Goal: Task Accomplishment & Management: Manage account settings

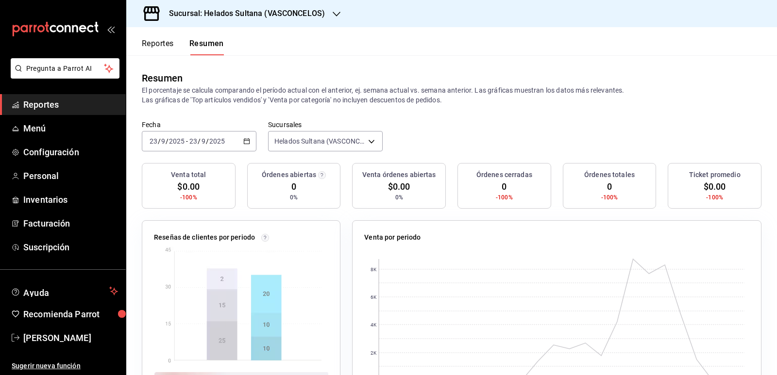
click at [160, 46] on button "Reportes" at bounding box center [158, 47] width 32 height 17
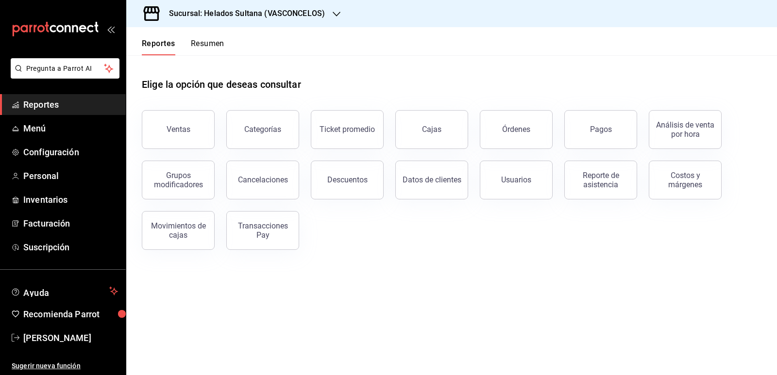
click at [201, 48] on button "Resumen" at bounding box center [207, 47] width 33 height 17
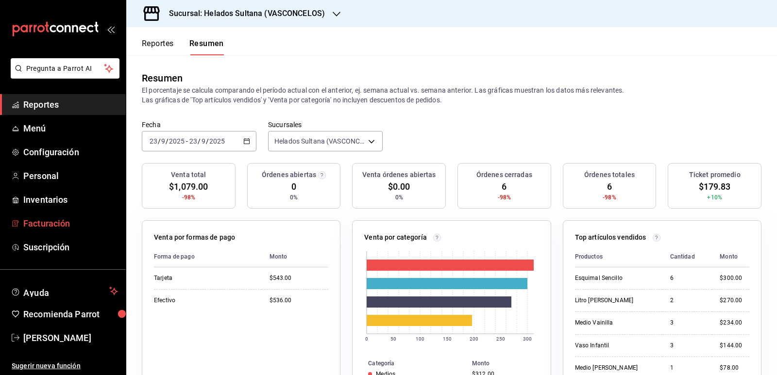
click at [59, 221] on span "Facturación" at bounding box center [70, 223] width 95 height 13
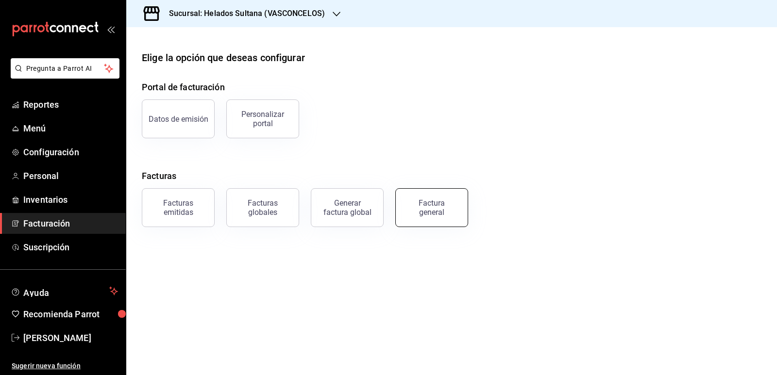
click at [448, 214] on div "Factura general" at bounding box center [431, 208] width 49 height 18
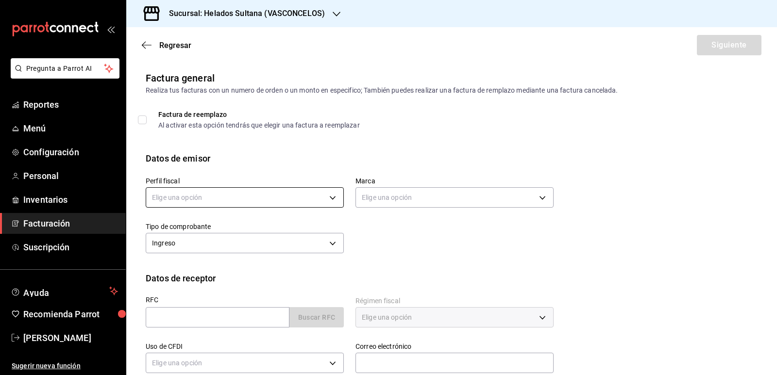
click at [251, 196] on body "Pregunta a Parrot AI Reportes Menú Configuración Personal Inventarios Facturaci…" at bounding box center [388, 187] width 777 height 375
click at [234, 250] on li "[PERSON_NAME]" at bounding box center [243, 247] width 195 height 18
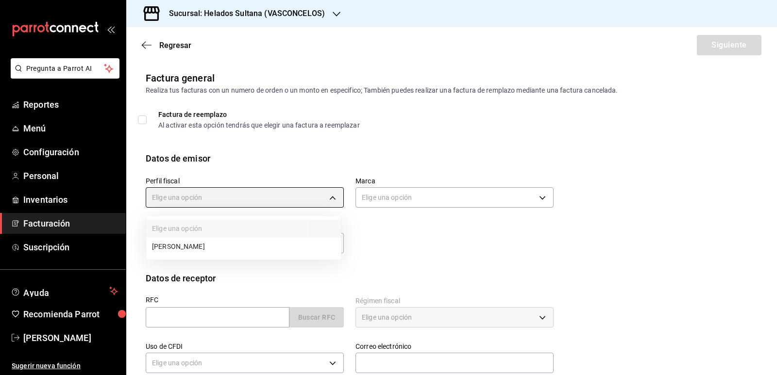
type input "3ddbee9d-526d-4270-adce-b67b8633c009"
type input "144306c7-8caf-4d8c-ba73-d2b7112157ad"
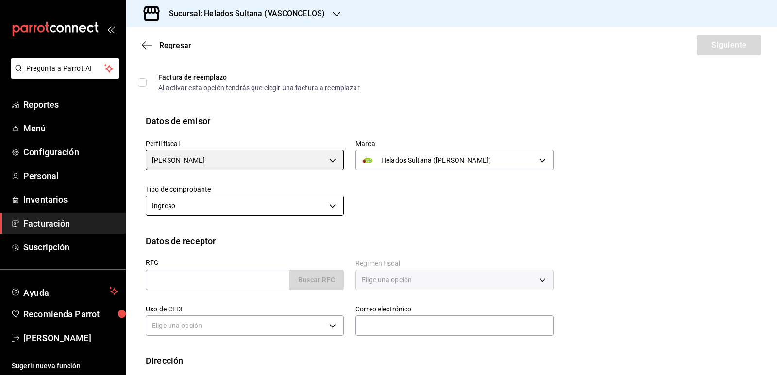
scroll to position [49, 0]
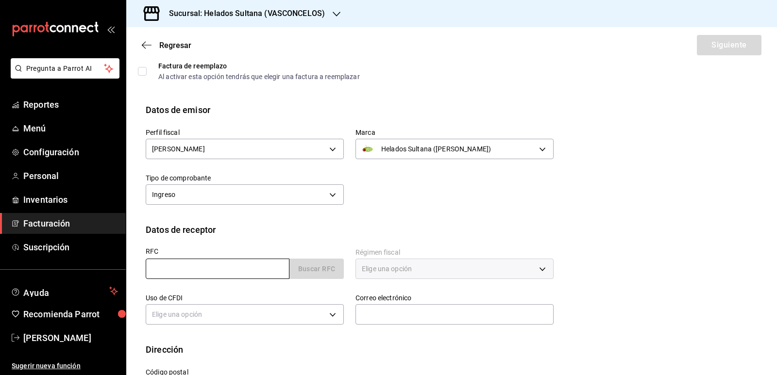
click at [244, 272] on input "text" at bounding box center [218, 269] width 144 height 20
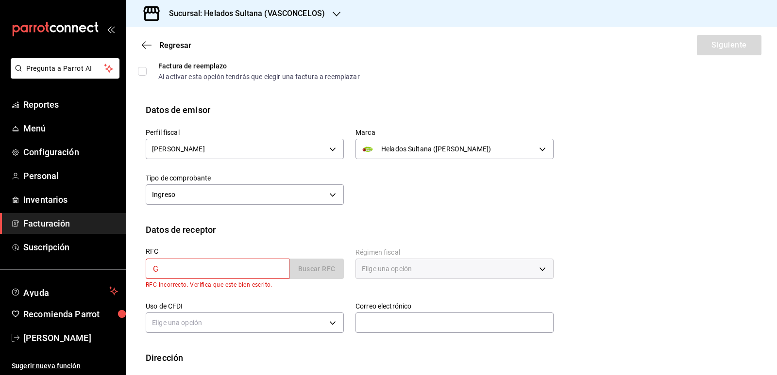
type input "GTE961115MA1"
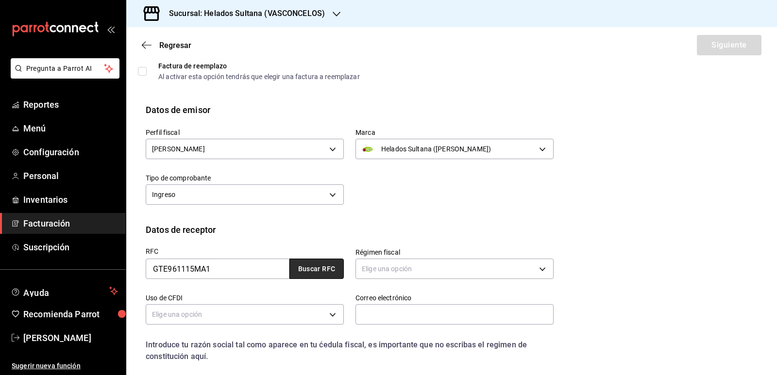
click at [326, 265] on button "Buscar RFC" at bounding box center [316, 269] width 54 height 20
type input "[EMAIL_ADDRESS][DOMAIN_NAME]"
type input "66266"
type input "GRUPO TERRAZA"
type input "601"
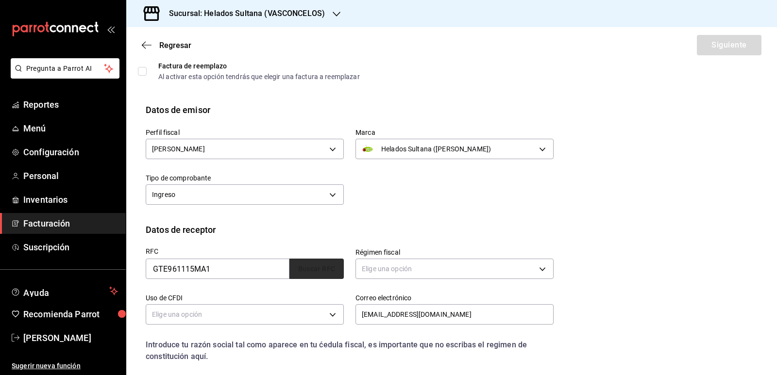
type input "G01"
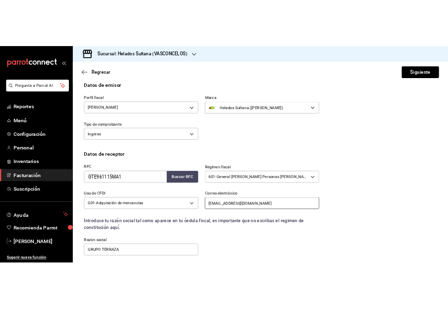
scroll to position [168, 0]
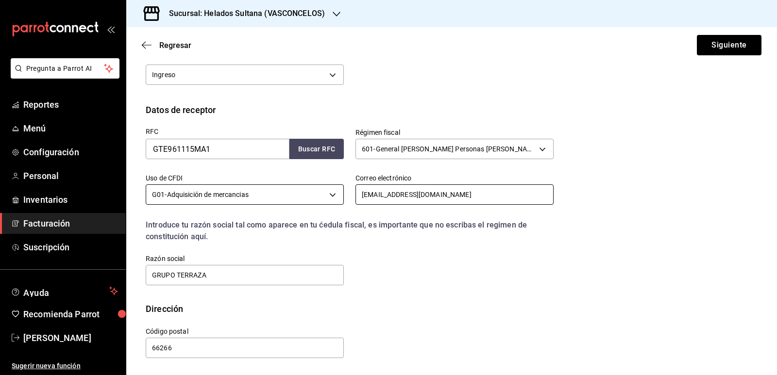
drag, startPoint x: 466, startPoint y: 194, endPoint x: 333, endPoint y: 198, distance: 132.6
click at [333, 198] on div "RFC GTE961115MA1 Buscar RFC Régimen fiscal 601 - General [PERSON_NAME] Personas…" at bounding box center [343, 201] width 419 height 170
click at [727, 34] on div "Regresar Siguiente" at bounding box center [451, 45] width 650 height 36
click at [659, 46] on div "Regresar Siguiente" at bounding box center [451, 45] width 650 height 36
click at [698, 45] on button "Siguiente" at bounding box center [728, 45] width 65 height 20
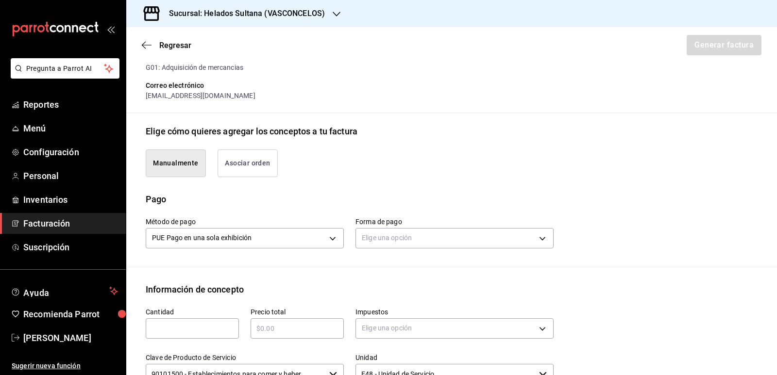
click at [239, 158] on button "Asociar orden" at bounding box center [247, 163] width 60 height 28
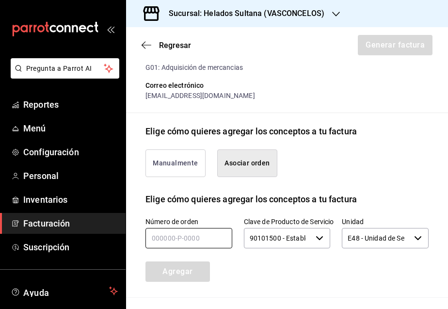
click at [200, 241] on input "text" at bounding box center [189, 238] width 87 height 20
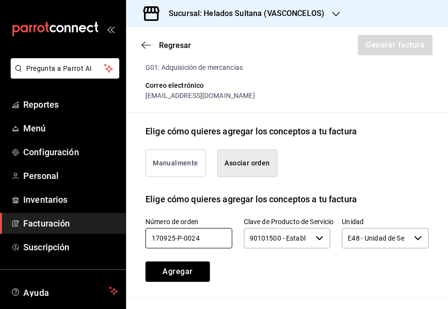
type input "170925-p-0024"
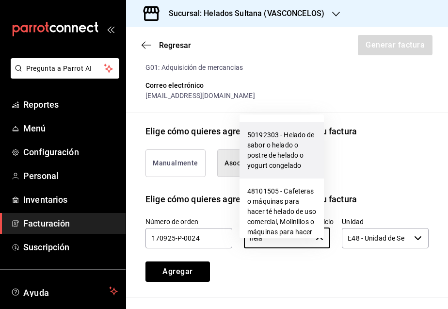
click at [270, 152] on li "50192303 - Helado de sabor o helado o postre de helado o yogurt congelado" at bounding box center [282, 150] width 84 height 56
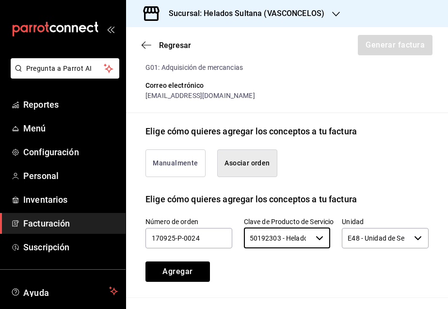
type input "50192303 - Helado de sabor o helado o postre de helado o yogurt congelado"
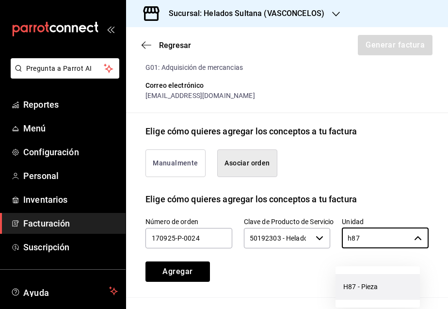
click at [377, 287] on li "H87 - Pieza" at bounding box center [378, 287] width 84 height 26
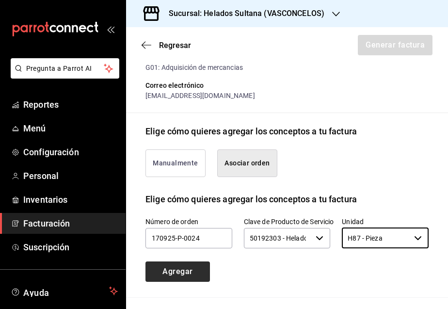
type input "H87 - Pieza"
click at [195, 281] on button "Agregar" at bounding box center [178, 272] width 65 height 20
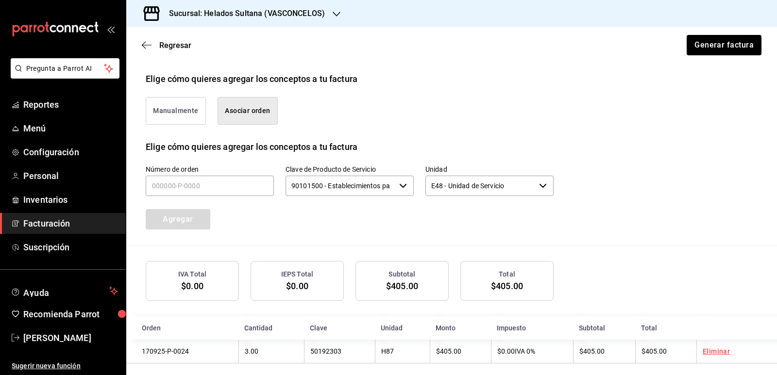
scroll to position [230, 0]
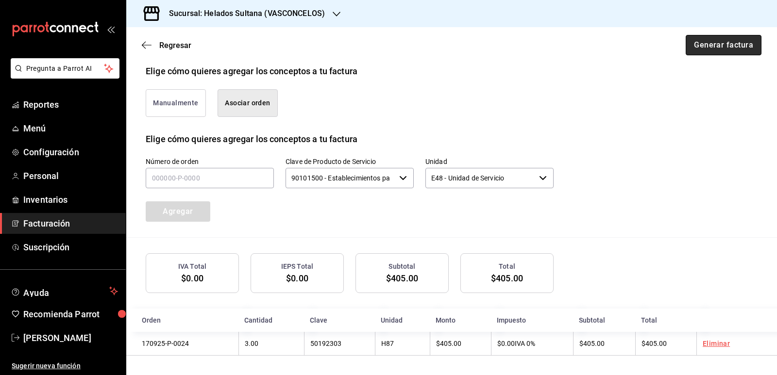
click at [723, 39] on button "Generar factura" at bounding box center [723, 45] width 76 height 20
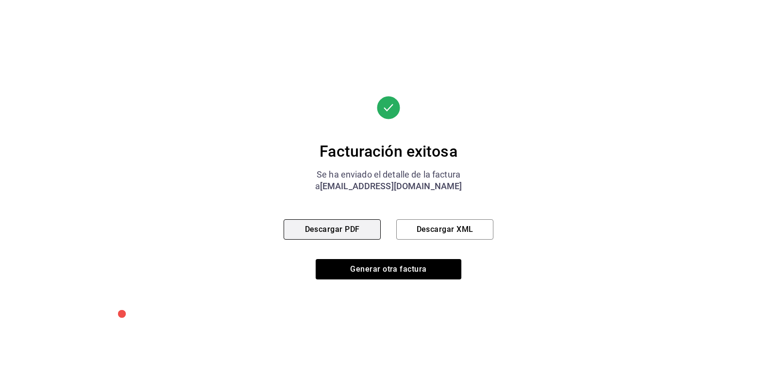
click at [329, 231] on button "Descargar PDF" at bounding box center [331, 229] width 97 height 20
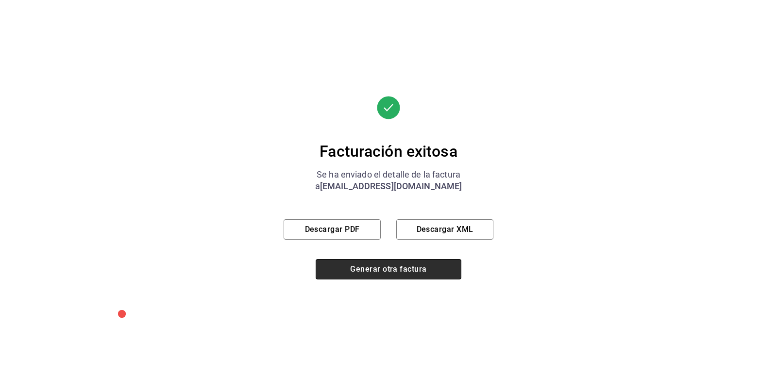
click at [379, 264] on button "Generar otra factura" at bounding box center [388, 269] width 146 height 20
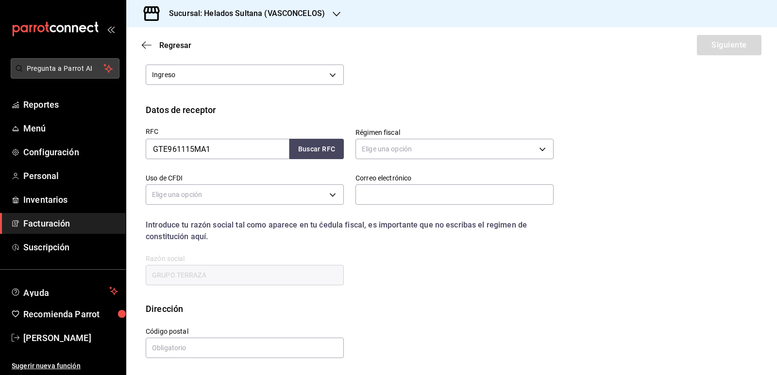
scroll to position [89, 0]
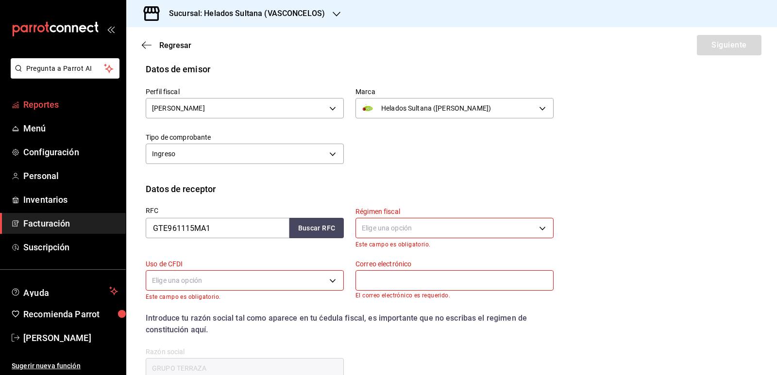
click at [54, 102] on span "Reportes" at bounding box center [70, 104] width 95 height 13
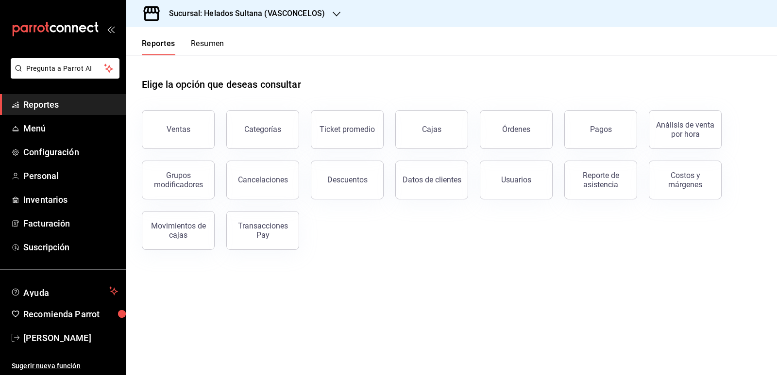
click at [215, 43] on button "Resumen" at bounding box center [207, 47] width 33 height 17
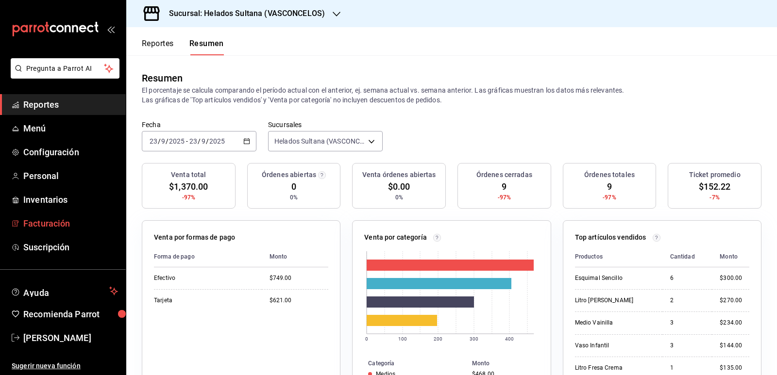
click at [43, 228] on span "Facturación" at bounding box center [70, 223] width 95 height 13
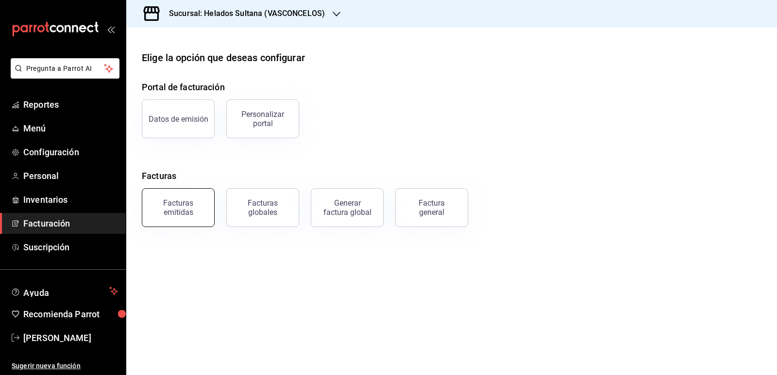
click at [190, 201] on div "Facturas emitidas" at bounding box center [178, 208] width 60 height 18
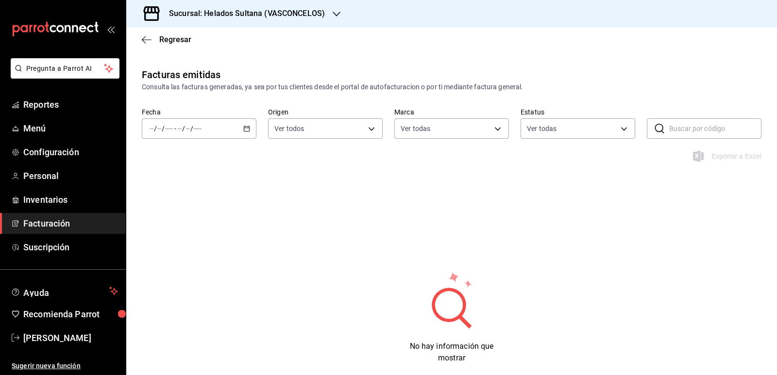
type input "144306c7-8caf-4d8c-ba73-d2b7112157ad"
click at [239, 133] on div "/ / - / /" at bounding box center [199, 128] width 115 height 20
click at [184, 223] on span "Mes actual" at bounding box center [187, 223] width 75 height 10
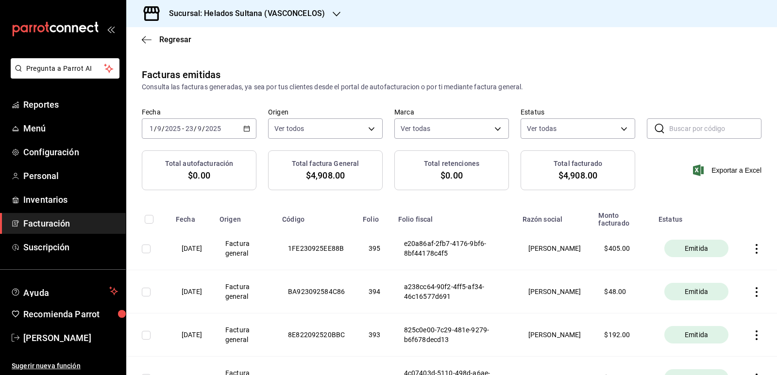
click at [149, 220] on input "checkbox" at bounding box center [149, 219] width 9 height 9
checkbox input "true"
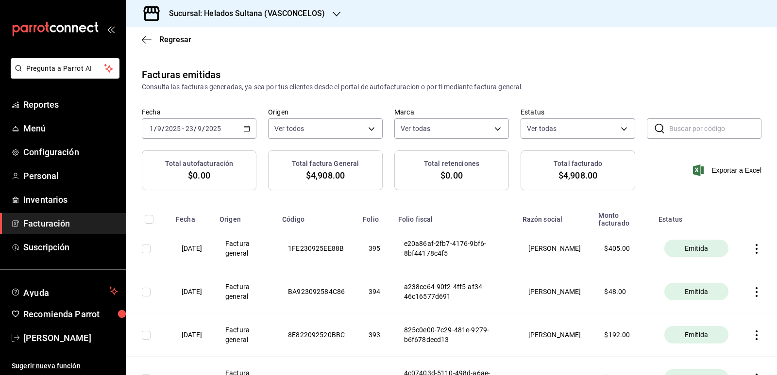
checkbox input "true"
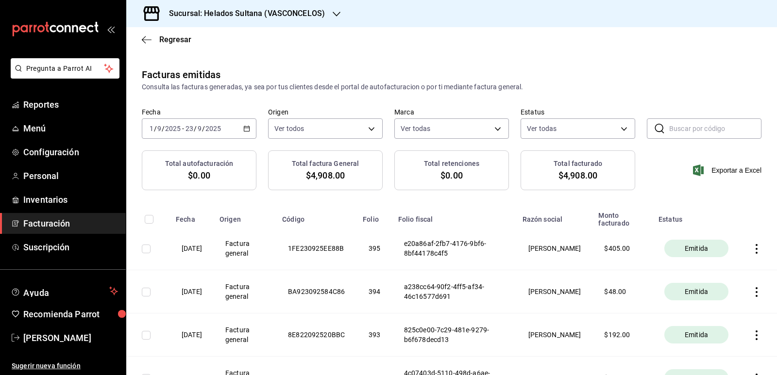
checkbox input "true"
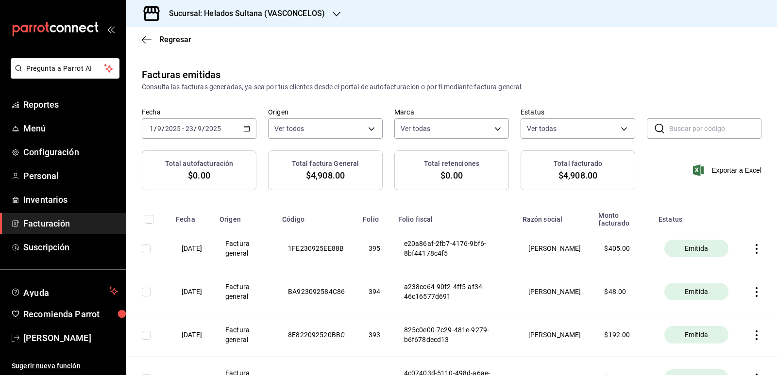
checkbox input "true"
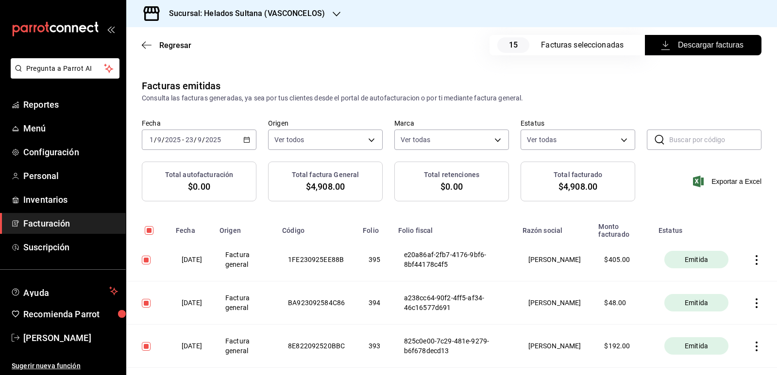
click at [150, 230] on input "checkbox" at bounding box center [149, 230] width 9 height 9
checkbox input "false"
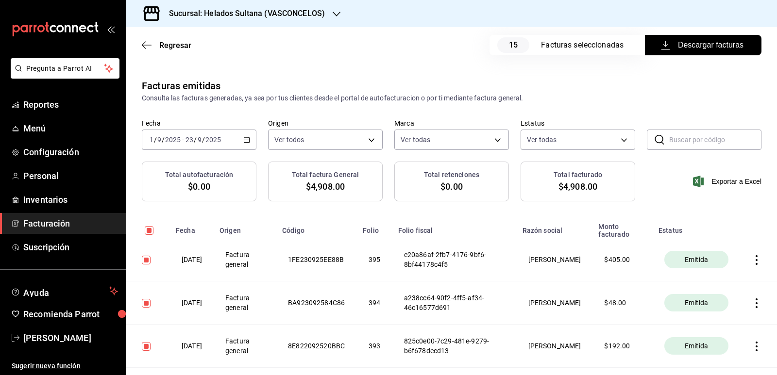
checkbox input "false"
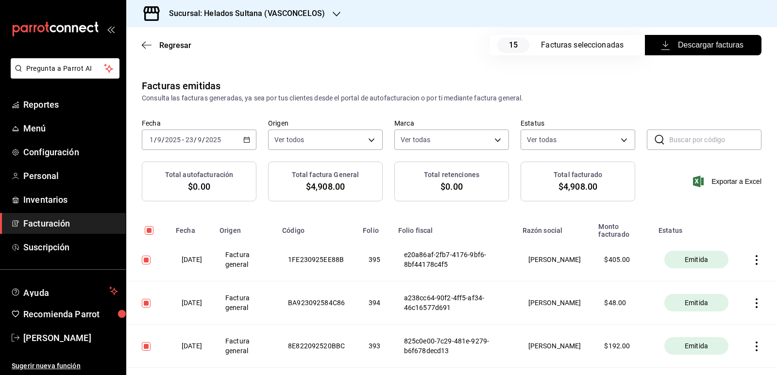
checkbox input "false"
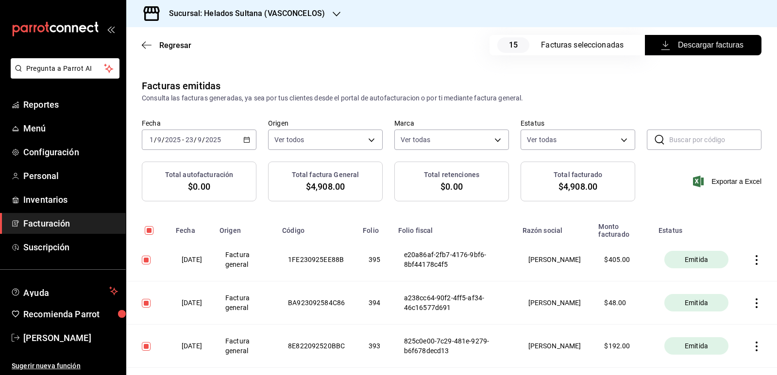
checkbox input "false"
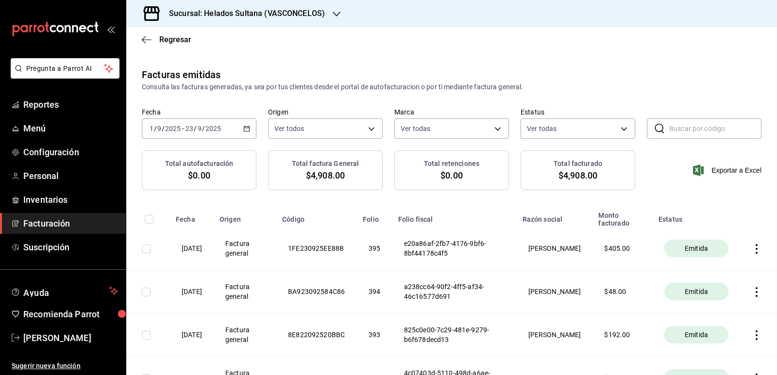
click at [145, 249] on input "checkbox" at bounding box center [146, 249] width 9 height 9
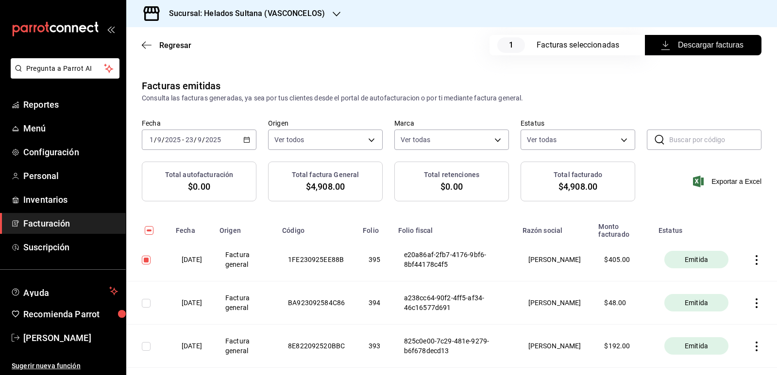
click at [145, 262] on input "checkbox" at bounding box center [146, 260] width 9 height 9
checkbox input "false"
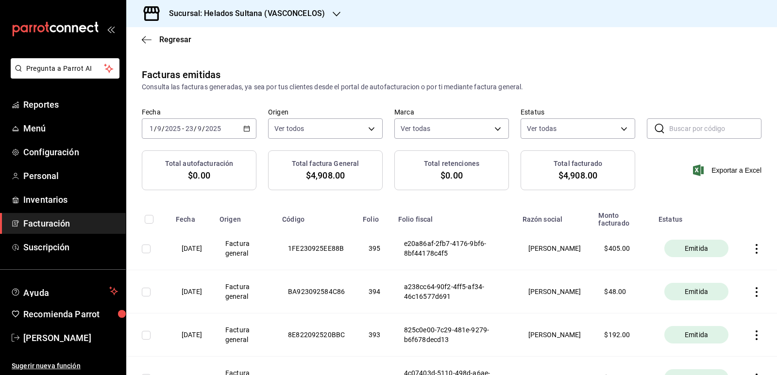
drag, startPoint x: 249, startPoint y: 121, endPoint x: 234, endPoint y: 154, distance: 35.6
click at [248, 124] on div "[DATE] [DATE] - [DATE] [DATE]" at bounding box center [199, 128] width 115 height 20
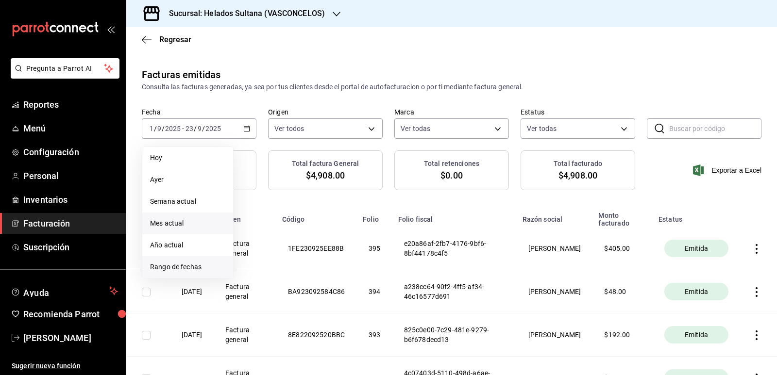
click at [182, 265] on span "Rango de fechas" at bounding box center [187, 267] width 75 height 10
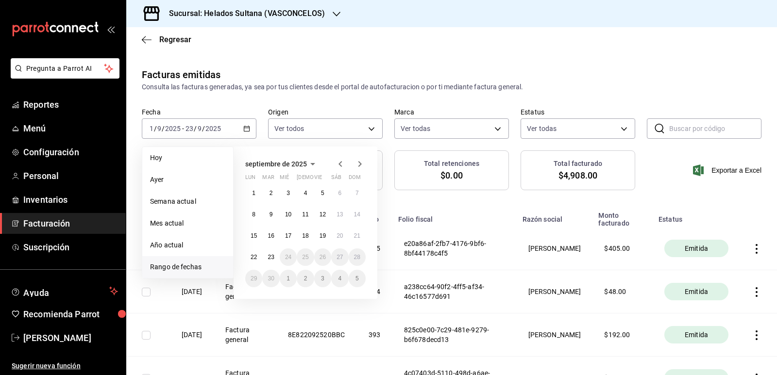
click at [340, 160] on icon "button" at bounding box center [340, 164] width 12 height 12
click at [324, 192] on button "1" at bounding box center [322, 192] width 17 height 17
click at [338, 284] on button "30" at bounding box center [339, 278] width 17 height 17
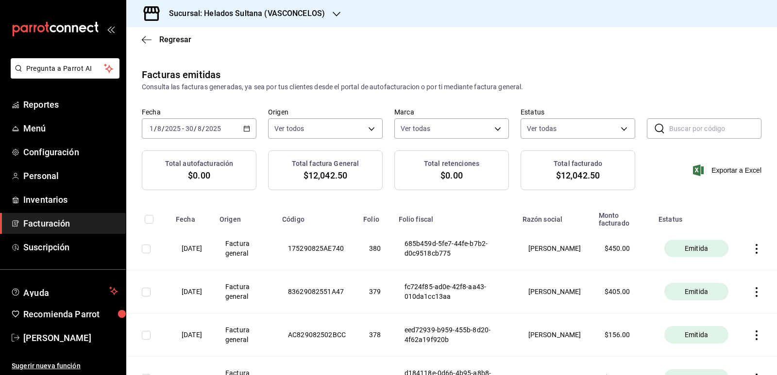
click at [247, 126] on icon "button" at bounding box center [246, 128] width 7 height 7
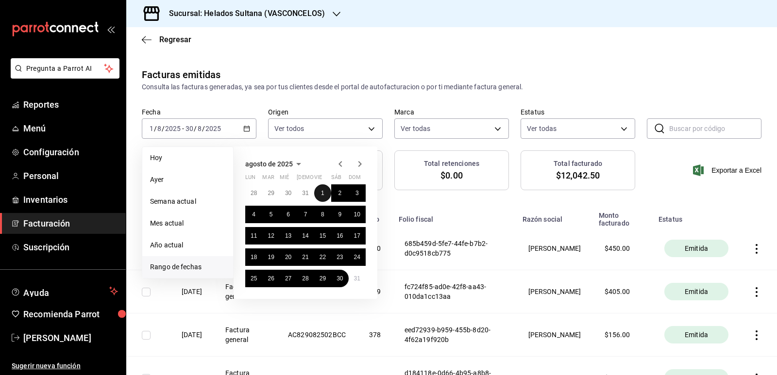
click at [324, 190] on button "1" at bounding box center [322, 192] width 17 height 17
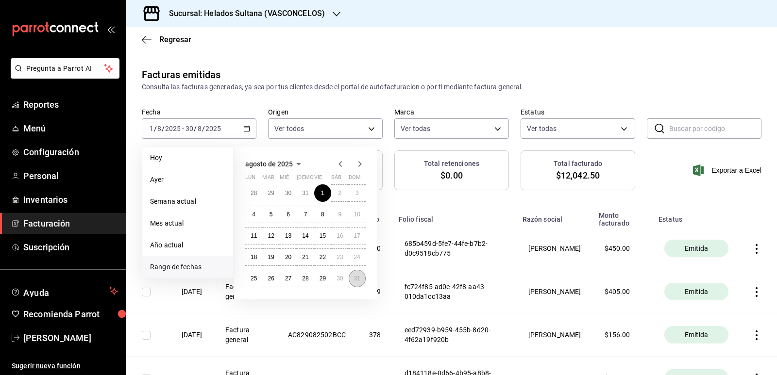
click at [362, 281] on button "31" at bounding box center [356, 278] width 17 height 17
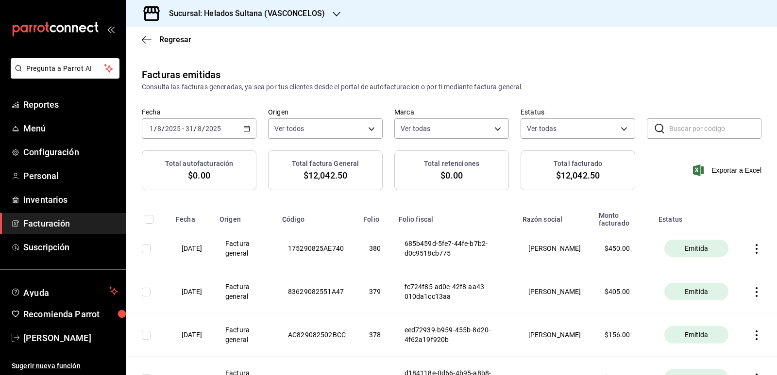
click at [246, 126] on icon "button" at bounding box center [246, 128] width 7 height 7
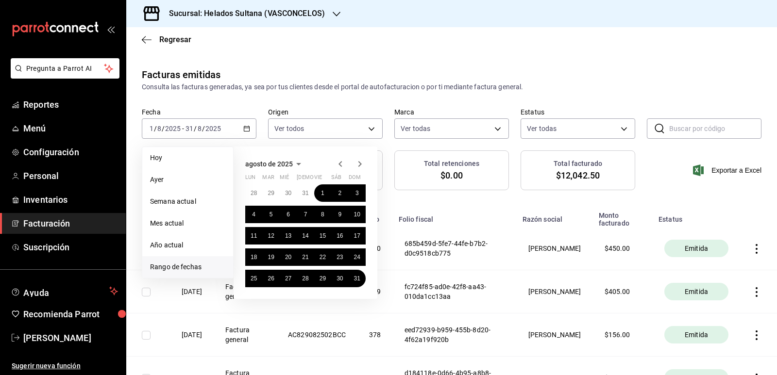
click at [340, 161] on icon "button" at bounding box center [340, 164] width 12 height 12
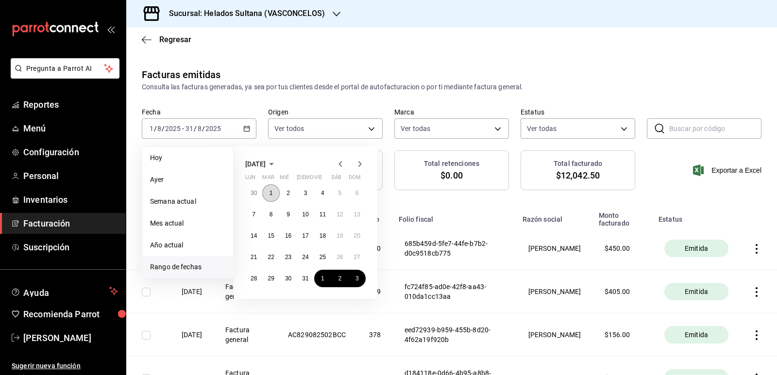
click at [272, 190] on abbr "1" at bounding box center [270, 193] width 3 height 7
click at [311, 280] on button "31" at bounding box center [305, 278] width 17 height 17
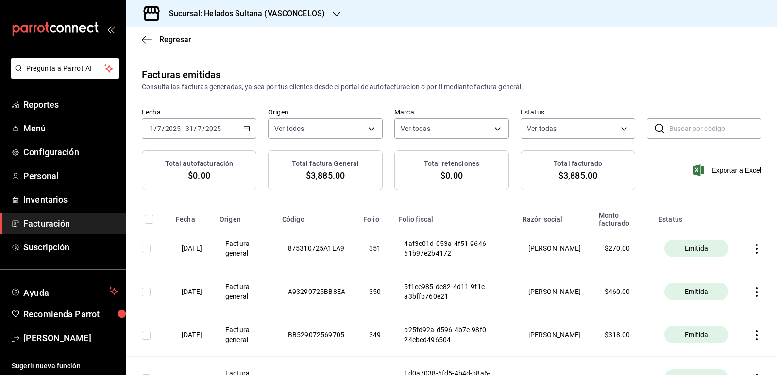
click at [246, 127] on \(Stroke\) "button" at bounding box center [247, 128] width 6 height 5
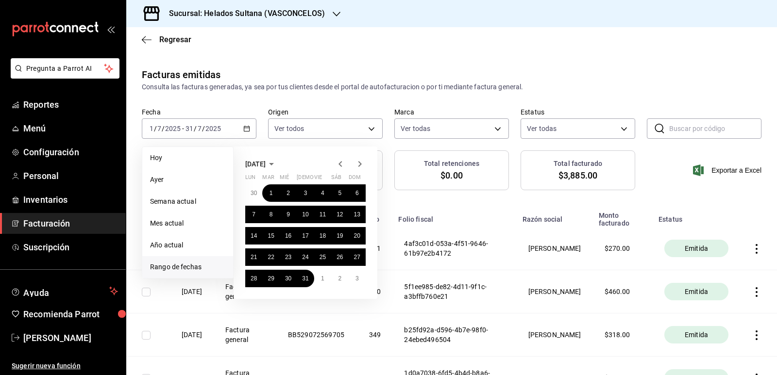
click at [338, 166] on icon "button" at bounding box center [340, 164] width 12 height 12
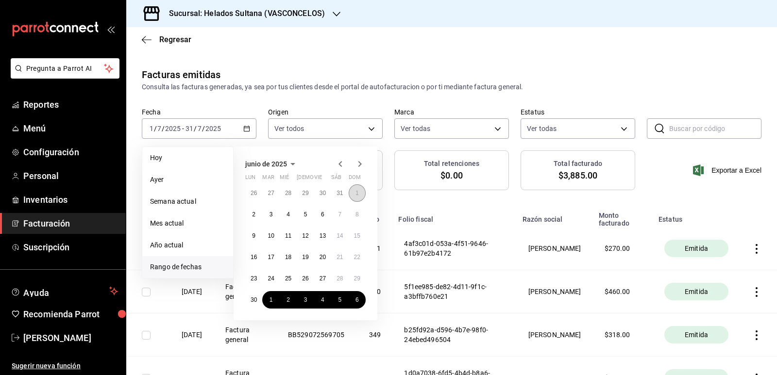
click at [356, 190] on abbr "1" at bounding box center [356, 193] width 3 height 7
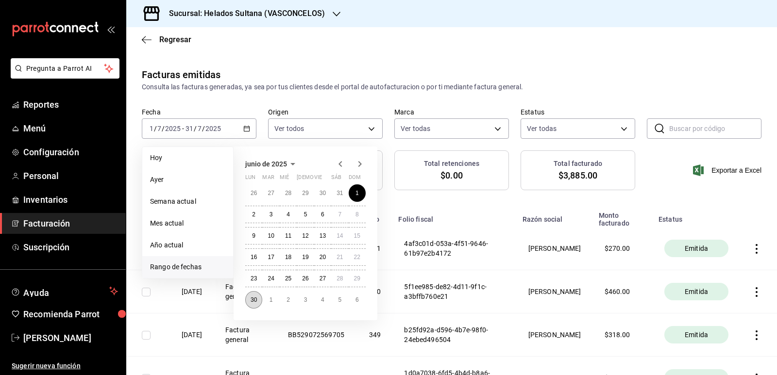
click at [259, 300] on button "30" at bounding box center [253, 299] width 17 height 17
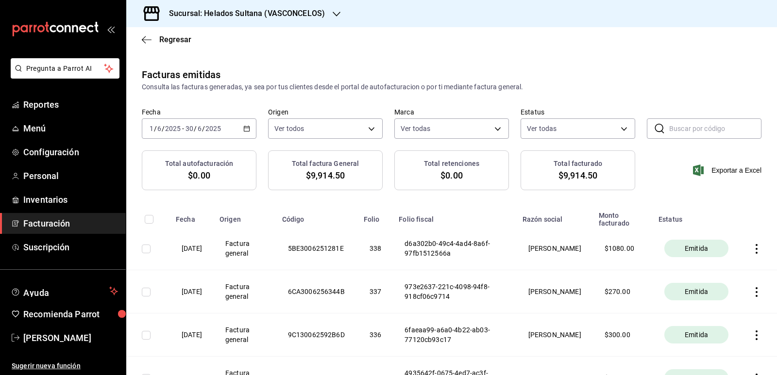
click at [245, 126] on icon "button" at bounding box center [246, 128] width 7 height 7
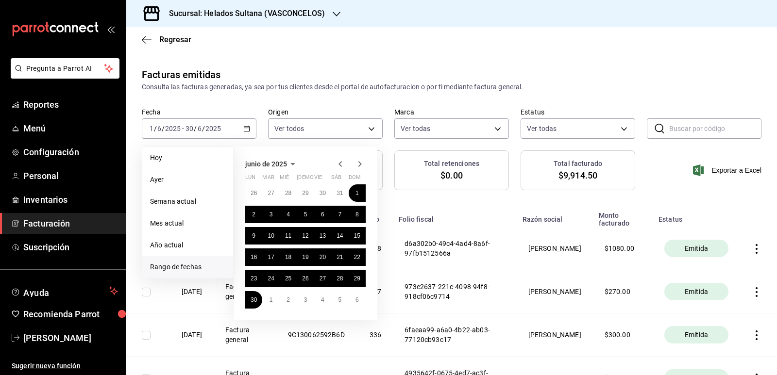
click at [342, 162] on icon "button" at bounding box center [340, 164] width 12 height 12
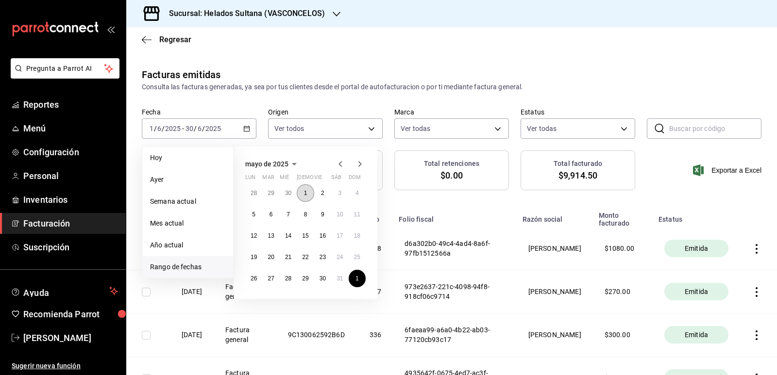
click at [308, 193] on button "1" at bounding box center [305, 192] width 17 height 17
click at [338, 274] on button "31" at bounding box center [339, 278] width 17 height 17
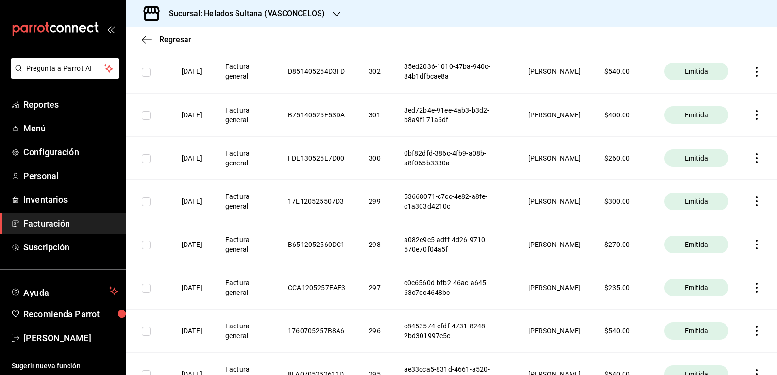
scroll to position [874, 0]
